Goal: Transaction & Acquisition: Purchase product/service

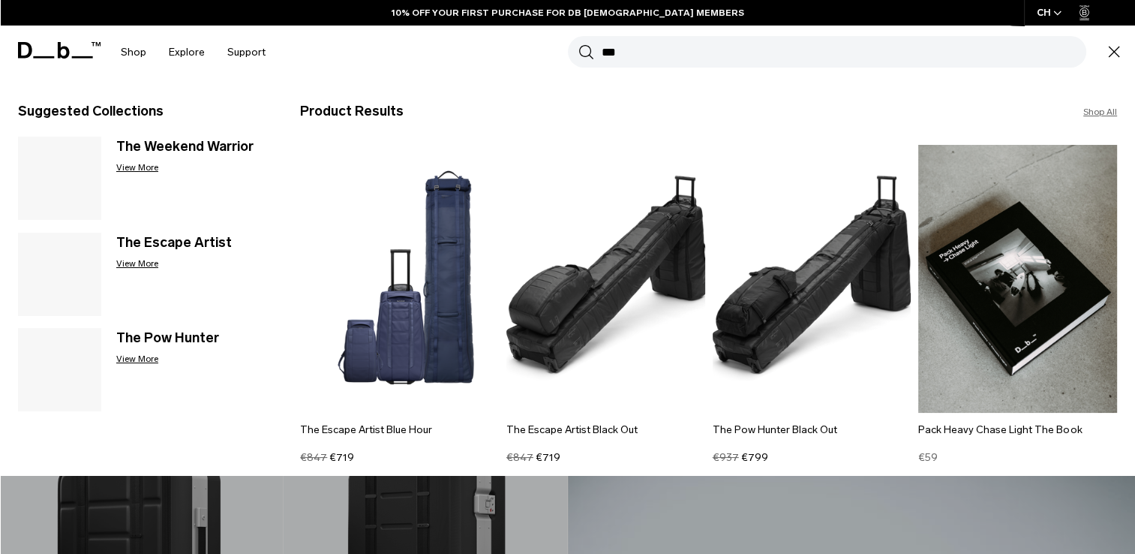
drag, startPoint x: 0, startPoint y: 0, endPoint x: 752, endPoint y: 313, distance: 814.2
click at [752, 79] on div "Search for Bags, Luggage... Search *** Close Trending Products All Products Hug…" at bounding box center [700, 52] width 846 height 53
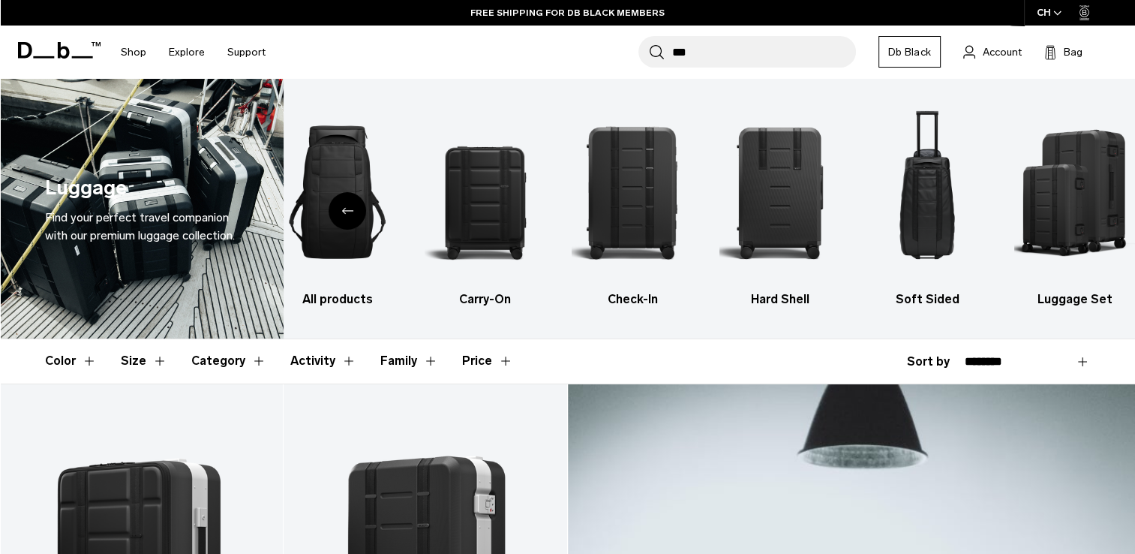
click at [722, 44] on input "***" at bounding box center [764, 52] width 184 height 32
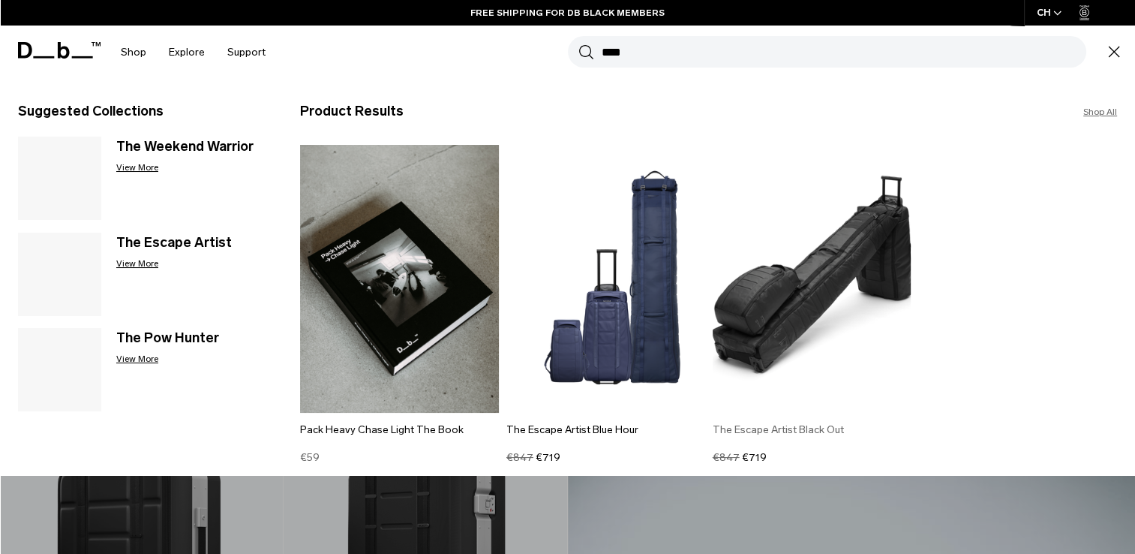
type input "***"
click at [803, 290] on img at bounding box center [812, 279] width 199 height 268
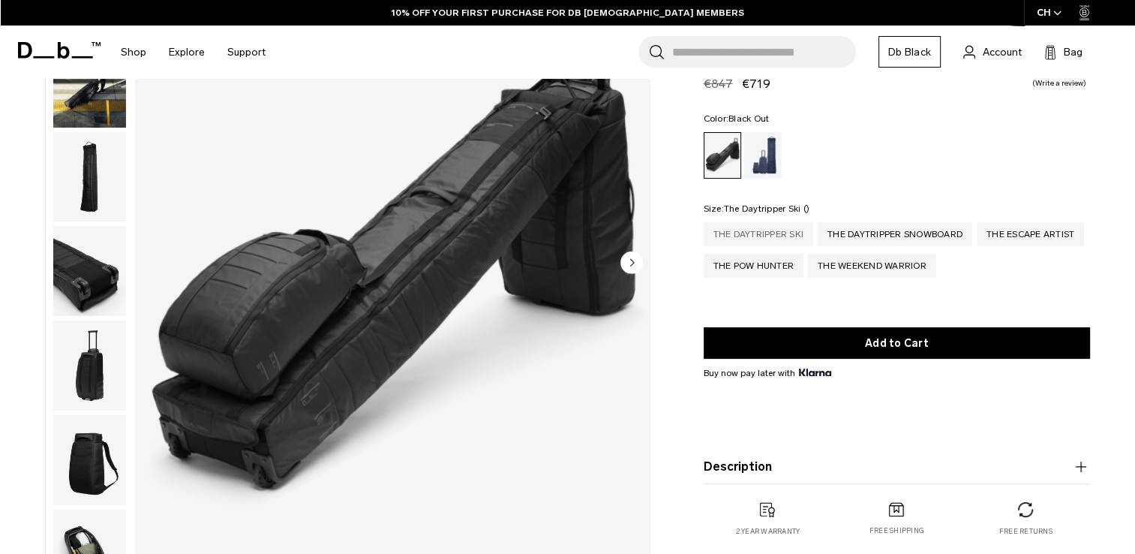
click at [773, 234] on div "The Daytripper Ski" at bounding box center [759, 234] width 110 height 24
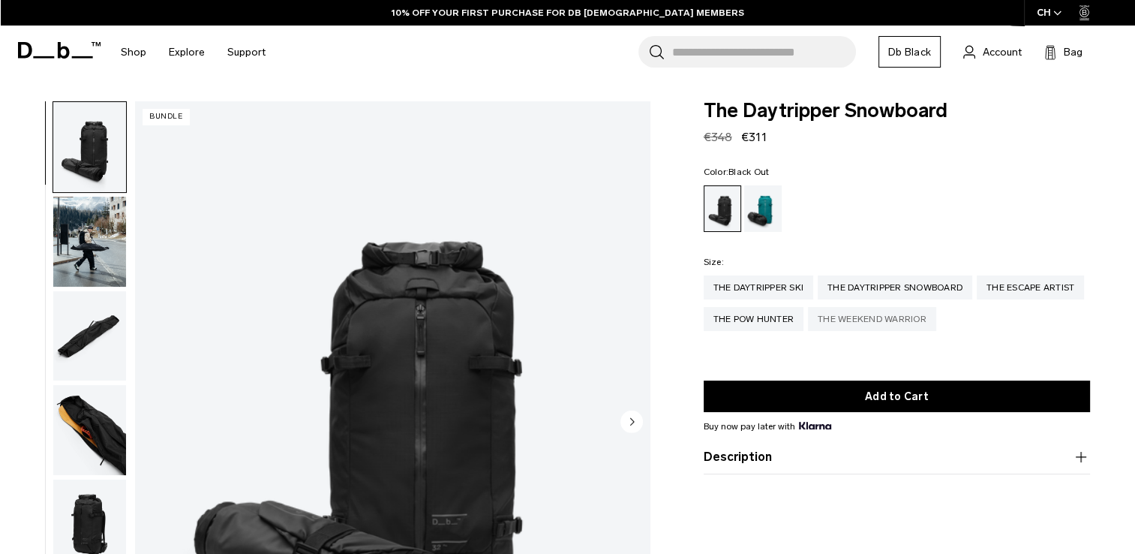
click at [936, 320] on div "The Weekend Warrior" at bounding box center [872, 319] width 128 height 24
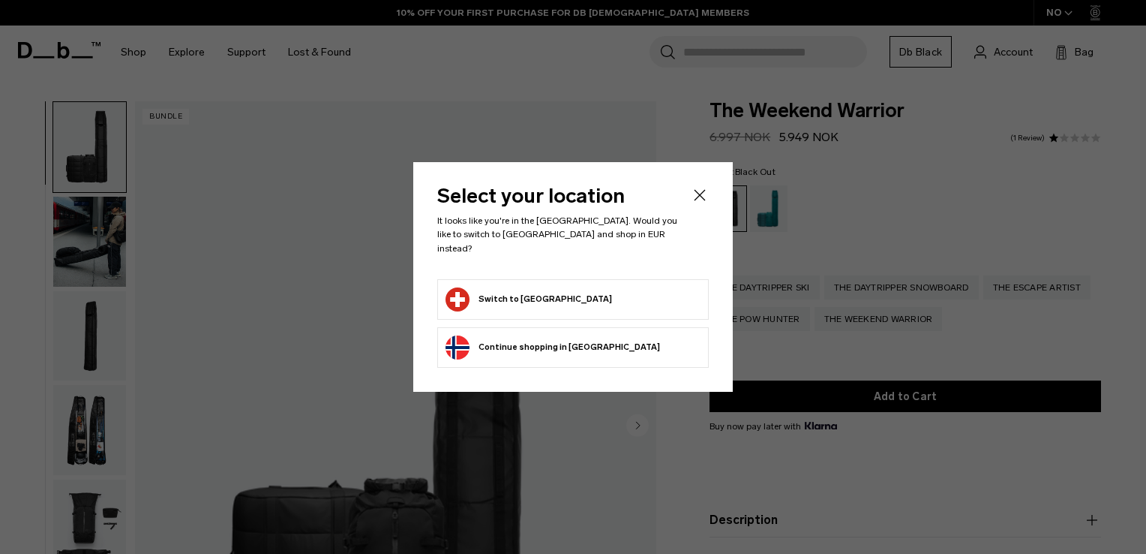
click at [590, 287] on form "Switch to [GEOGRAPHIC_DATA]" at bounding box center [573, 299] width 255 height 24
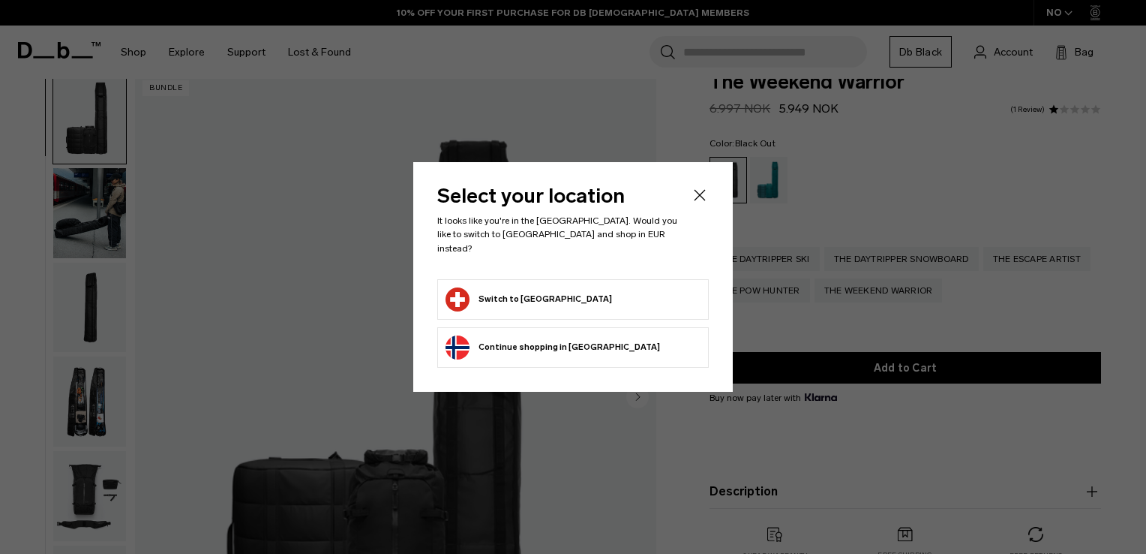
click at [503, 288] on button "Switch to [GEOGRAPHIC_DATA]" at bounding box center [529, 299] width 167 height 24
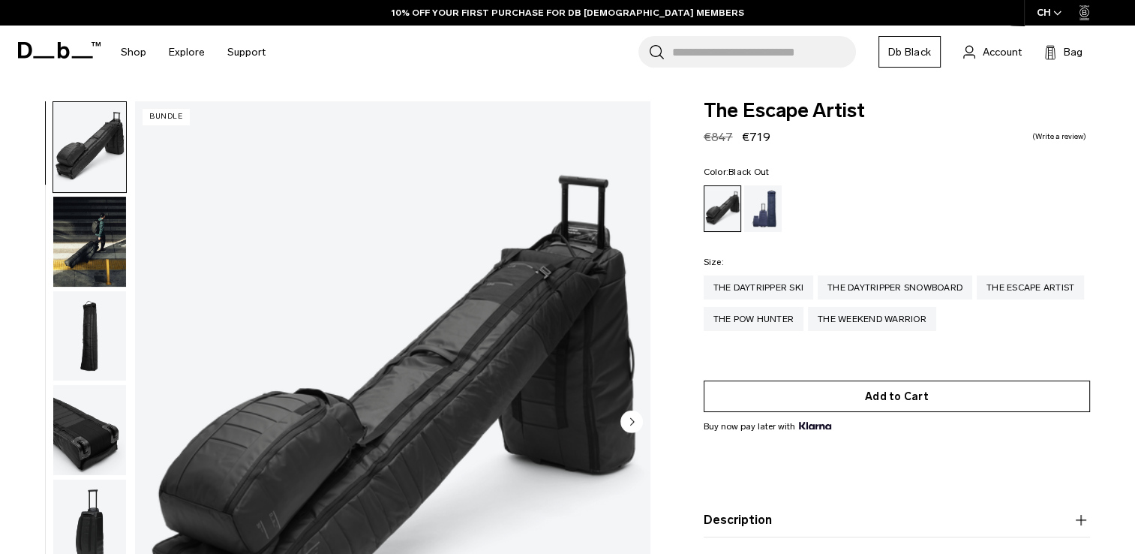
click at [803, 401] on button "Add to Cart" at bounding box center [897, 396] width 386 height 32
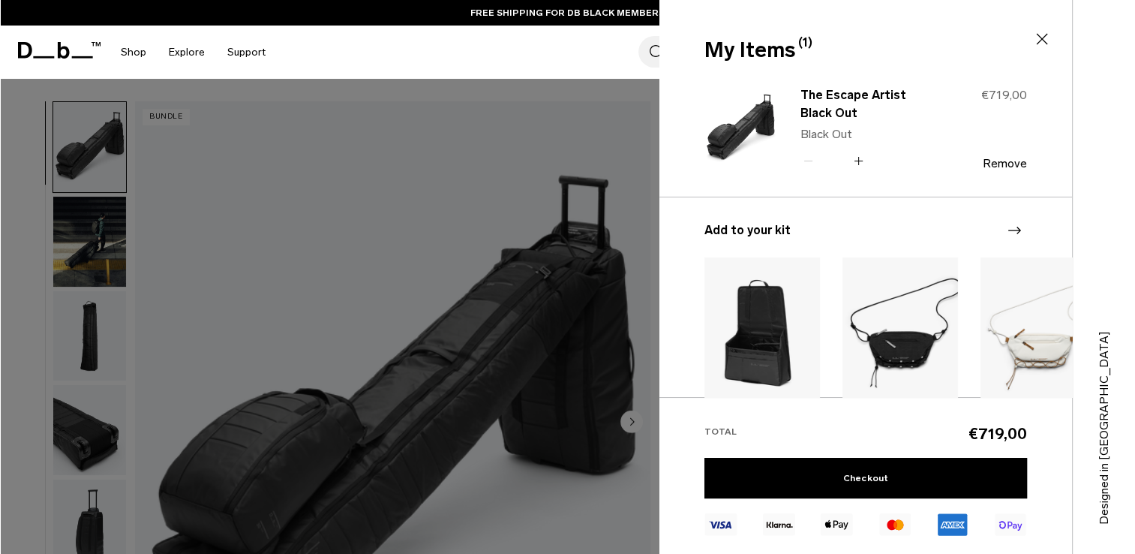
click at [1044, 41] on icon at bounding box center [1042, 39] width 11 height 11
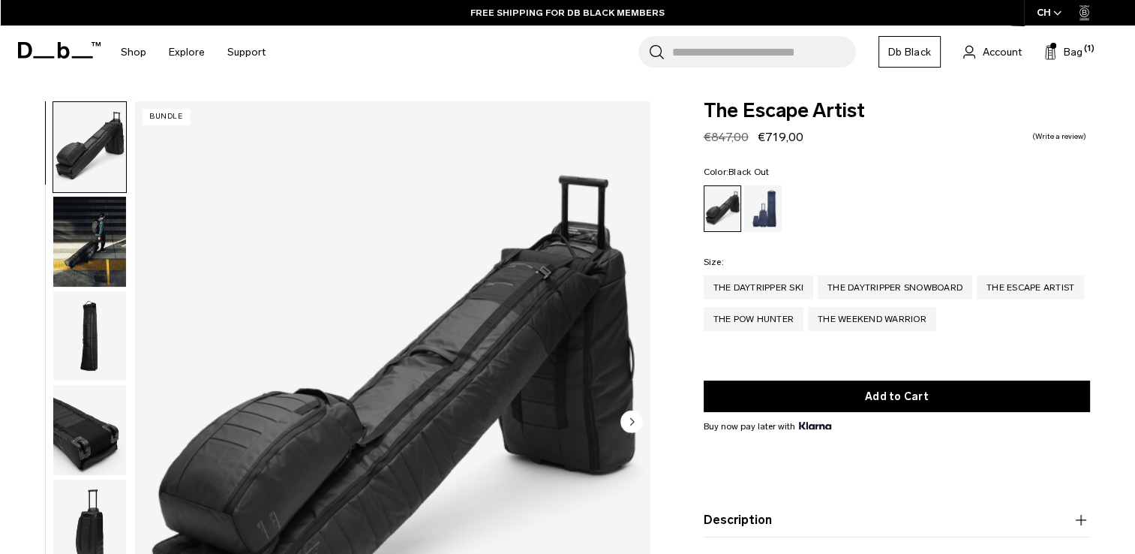
click at [66, 43] on icon at bounding box center [59, 50] width 83 height 17
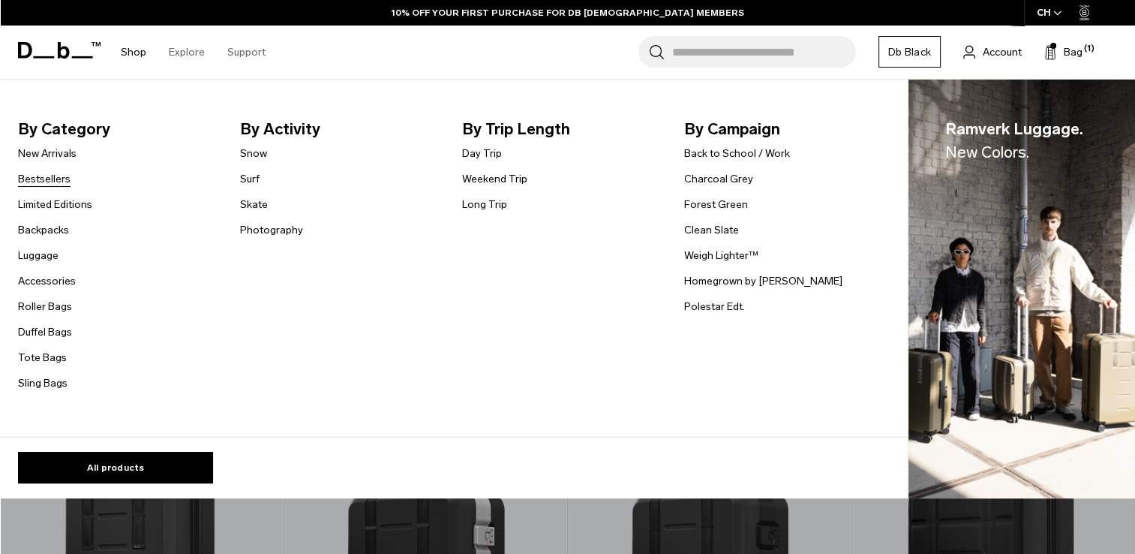
click at [39, 185] on link "Bestsellers" at bounding box center [44, 179] width 53 height 16
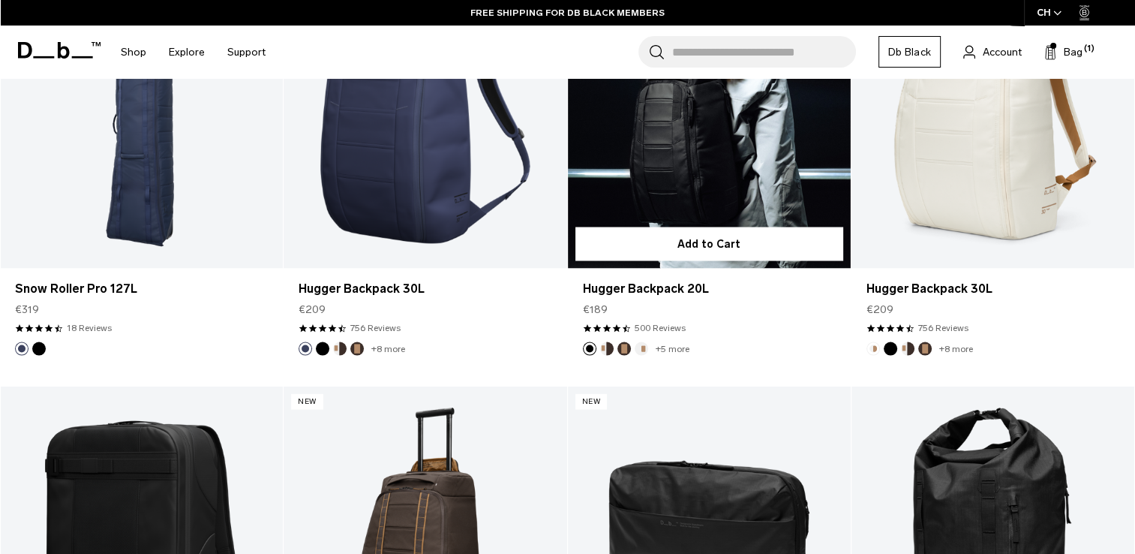
scroll to position [2720, 0]
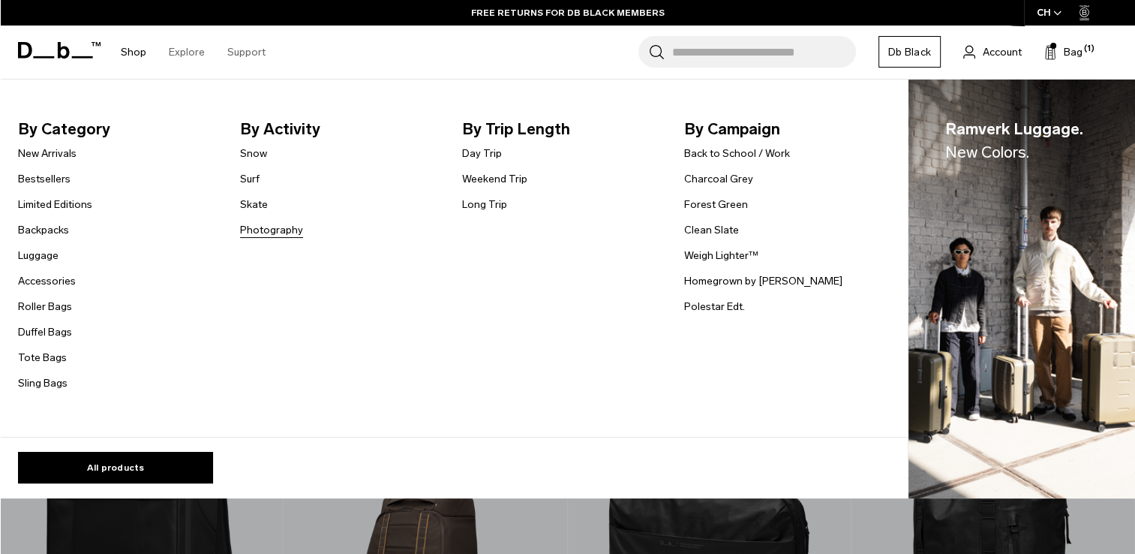
click at [272, 230] on link "Photography" at bounding box center [271, 230] width 63 height 16
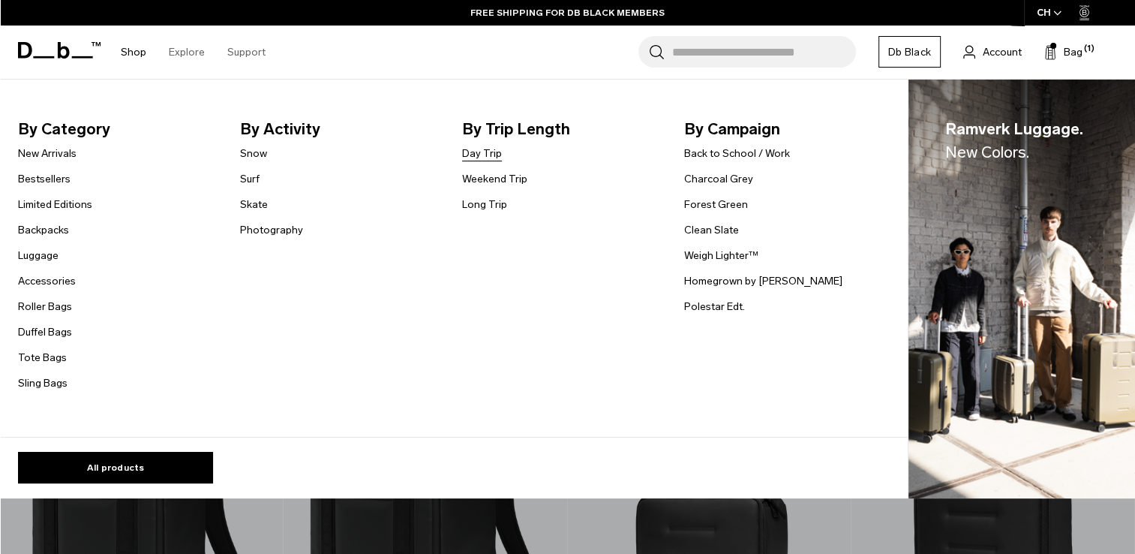
click at [488, 153] on link "Day Trip" at bounding box center [482, 154] width 40 height 16
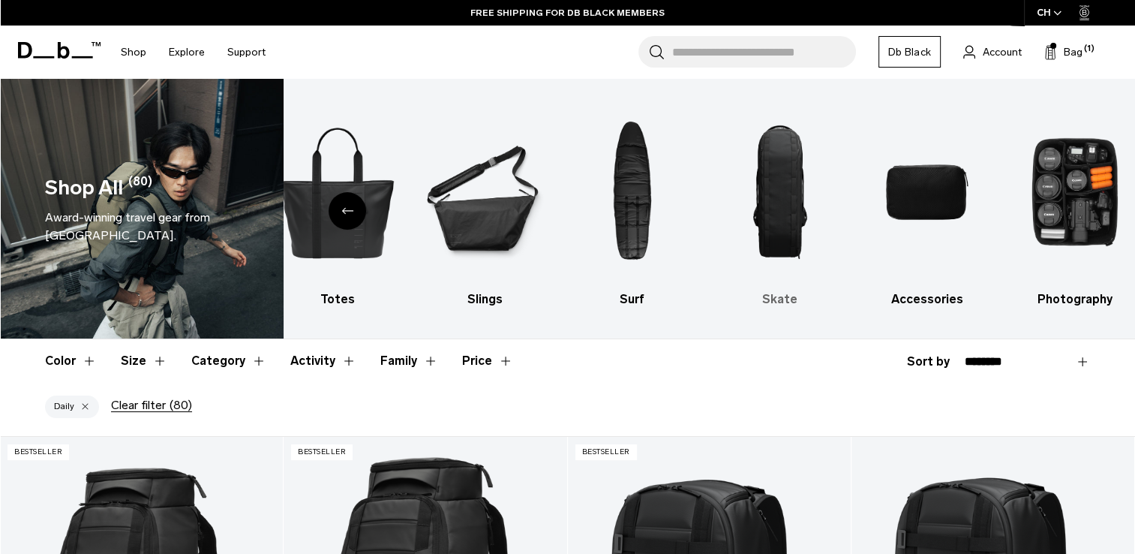
click at [773, 209] on img "8 / 10" at bounding box center [780, 192] width 122 height 182
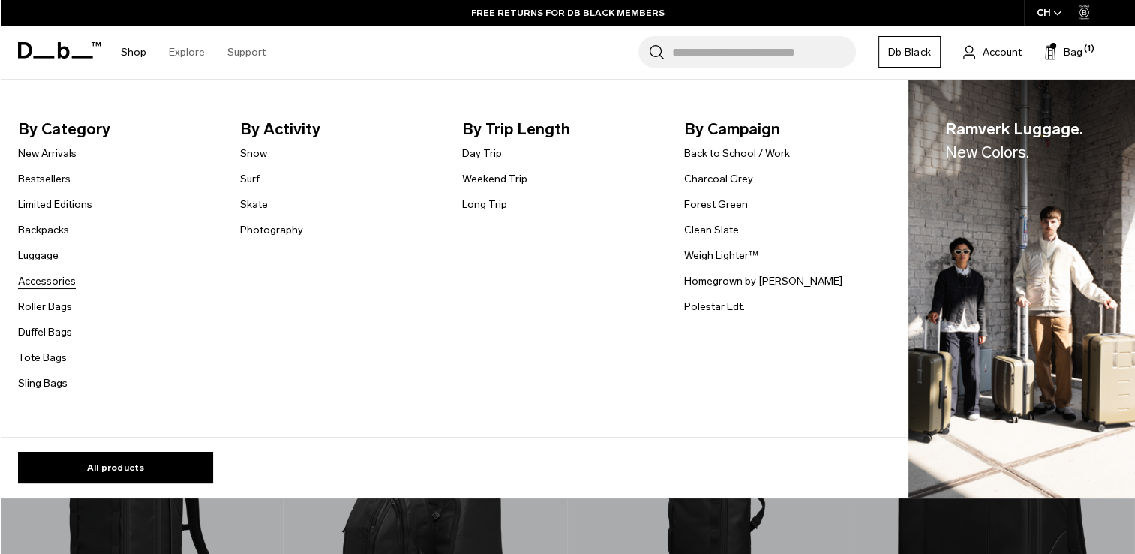
click at [41, 284] on link "Accessories" at bounding box center [47, 281] width 58 height 16
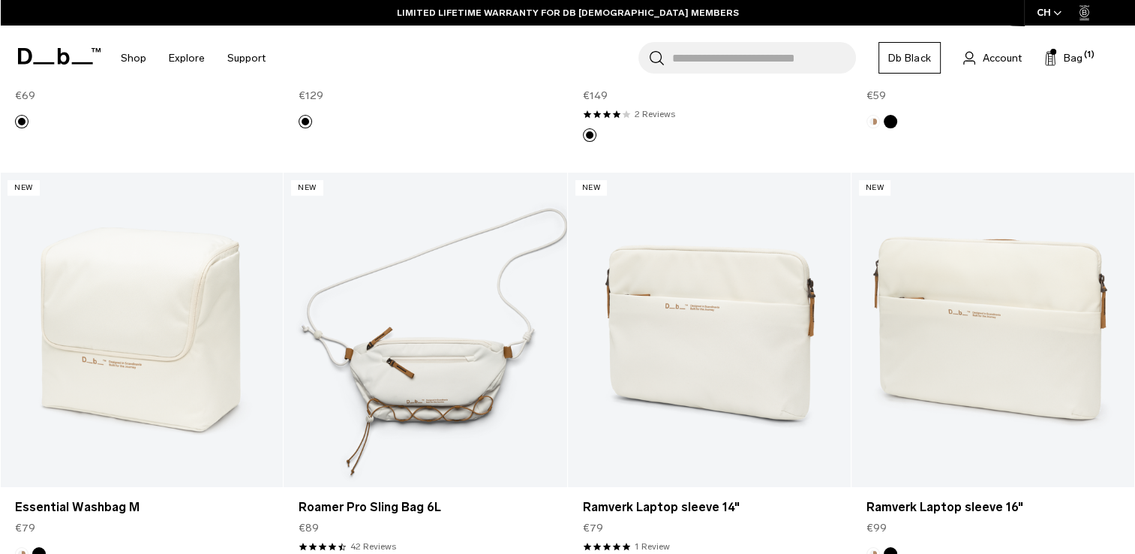
scroll to position [3798, 0]
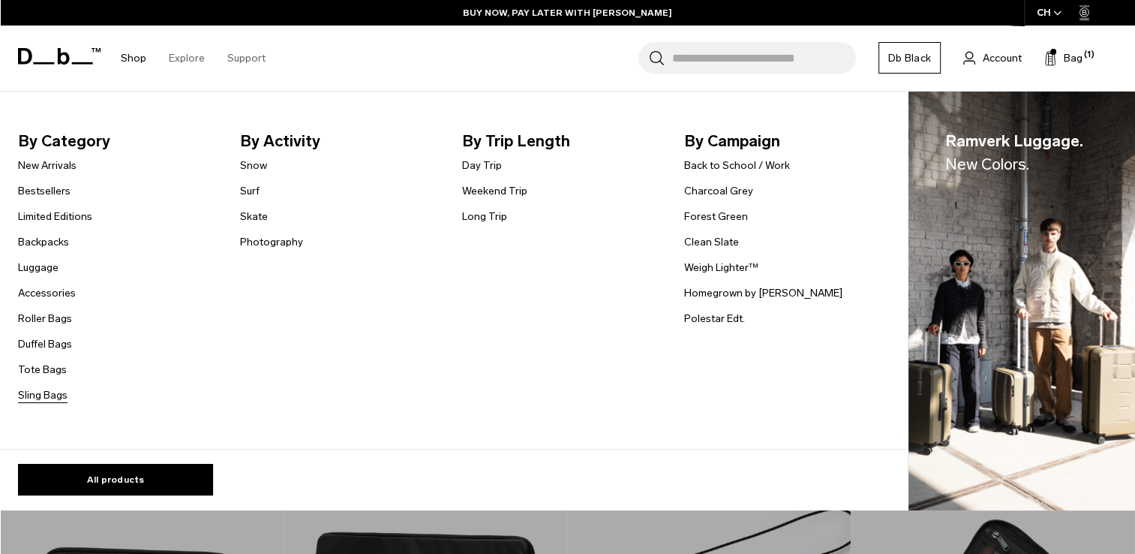
click at [47, 399] on link "Sling Bags" at bounding box center [43, 395] width 50 height 16
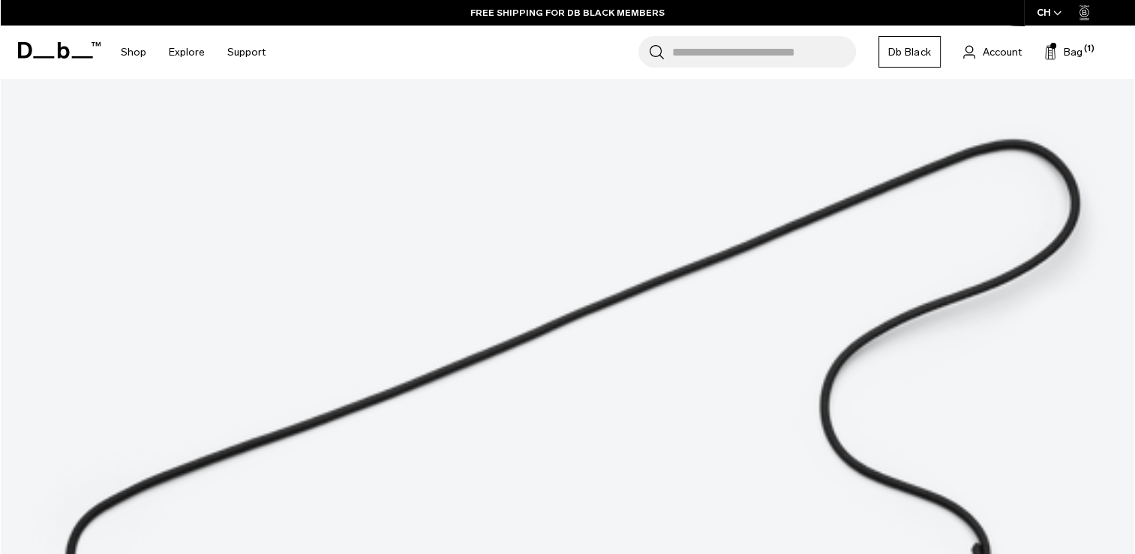
scroll to position [1689, 0]
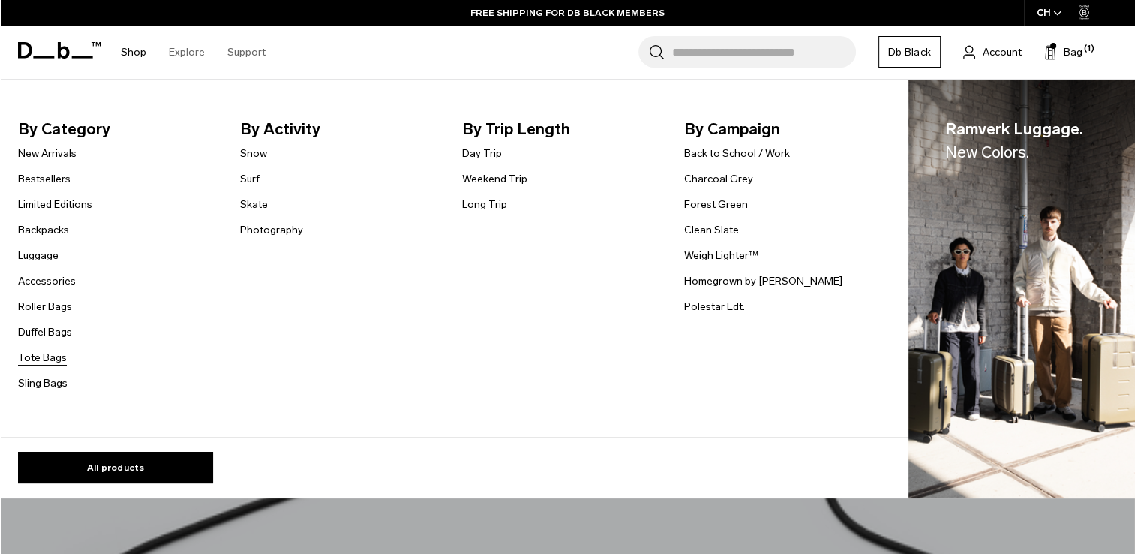
click at [45, 358] on link "Tote Bags" at bounding box center [42, 358] width 49 height 16
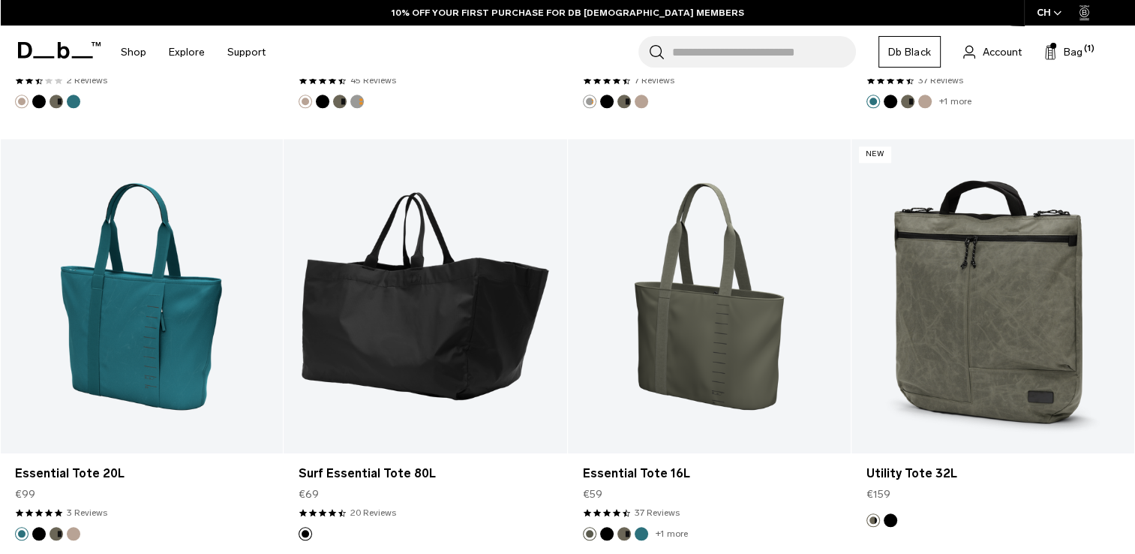
scroll to position [1488, 0]
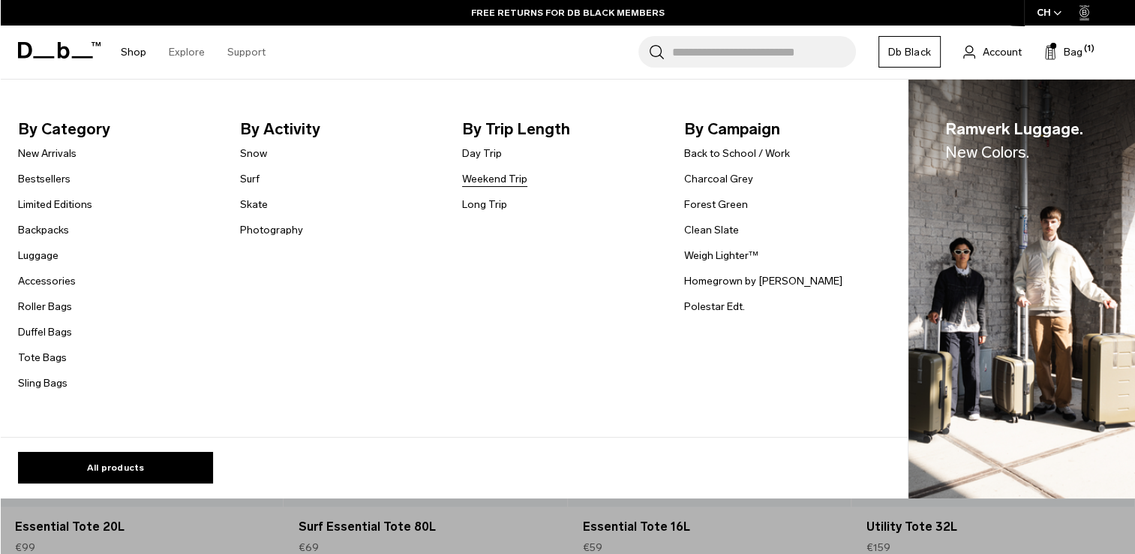
click at [501, 174] on link "Weekend Trip" at bounding box center [494, 179] width 65 height 16
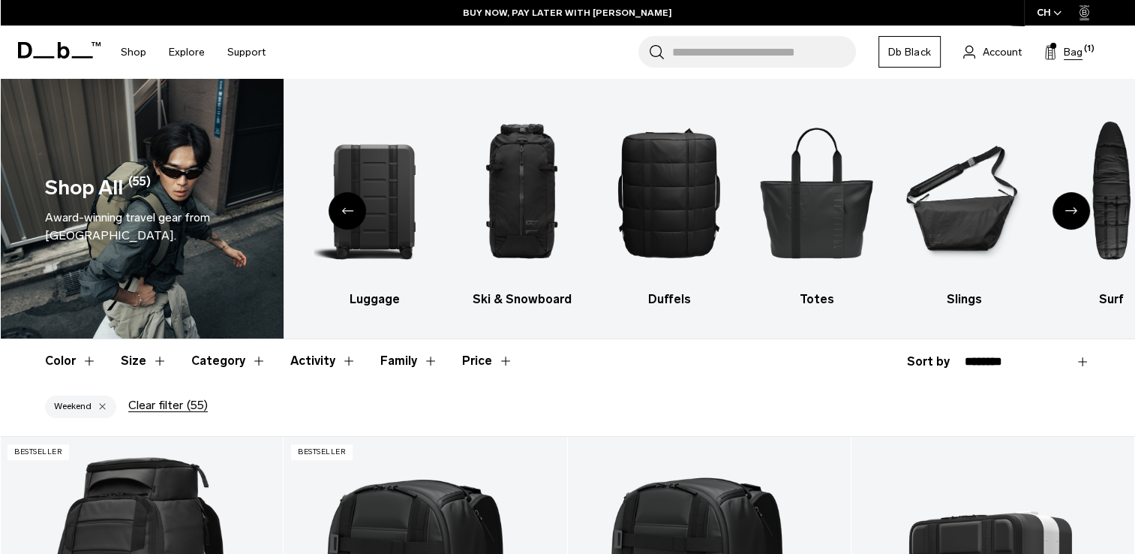
click at [1071, 51] on span "Bag" at bounding box center [1073, 52] width 19 height 16
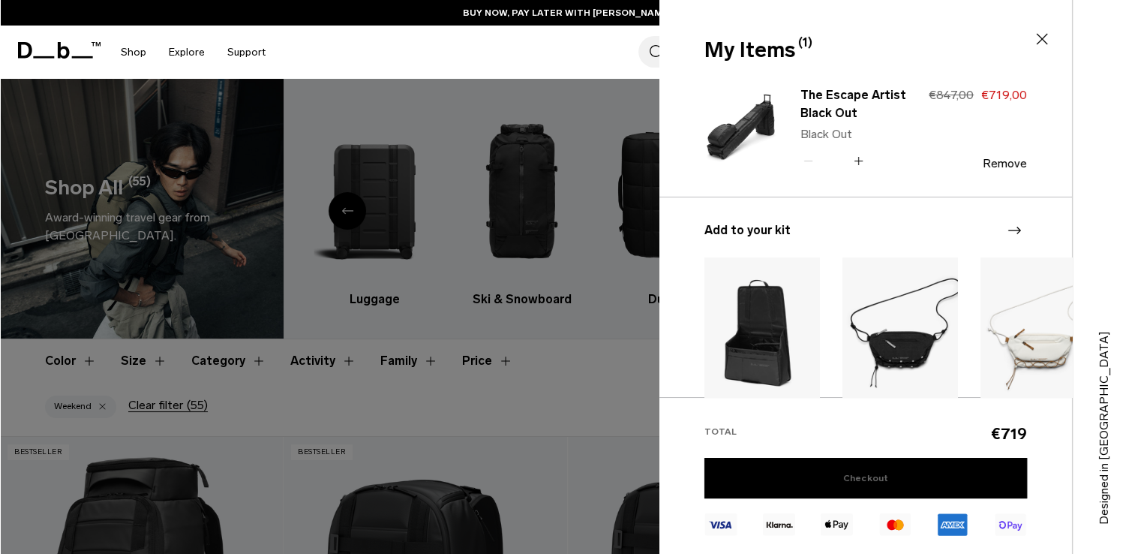
click at [801, 467] on link "Checkout" at bounding box center [865, 478] width 323 height 41
